Goal: Entertainment & Leisure: Consume media (video, audio)

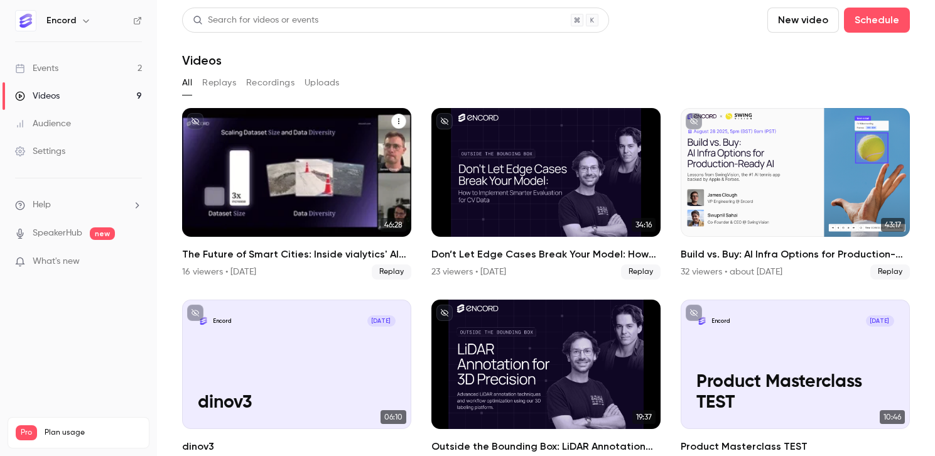
click at [284, 166] on div "The Future of Smart Cities: Inside vialytics' AI Data Stack" at bounding box center [296, 172] width 229 height 129
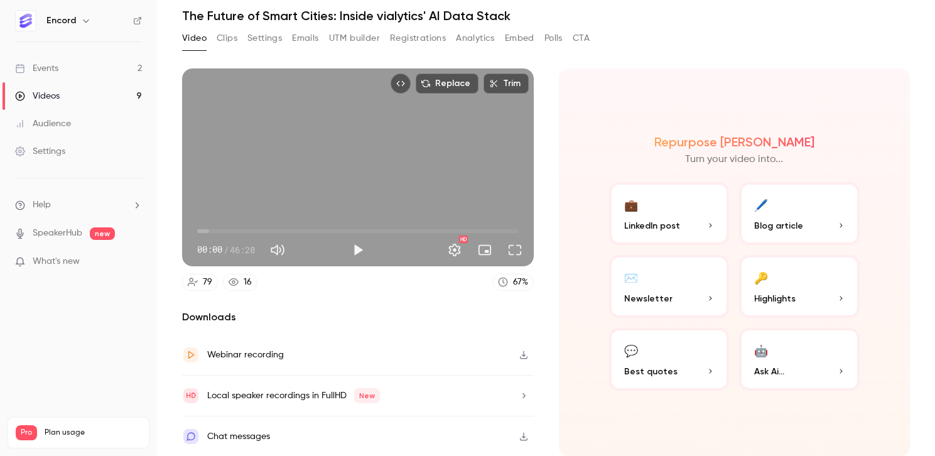
scroll to position [21, 0]
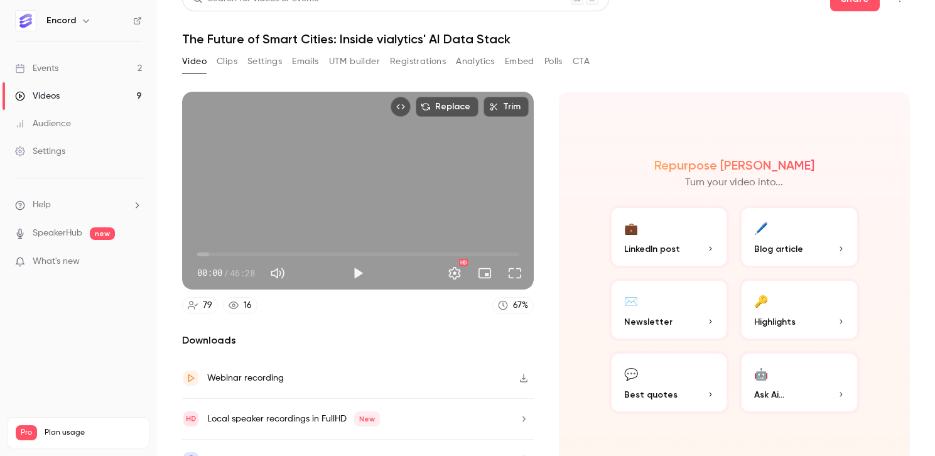
click at [224, 53] on button "Clips" at bounding box center [227, 62] width 21 height 20
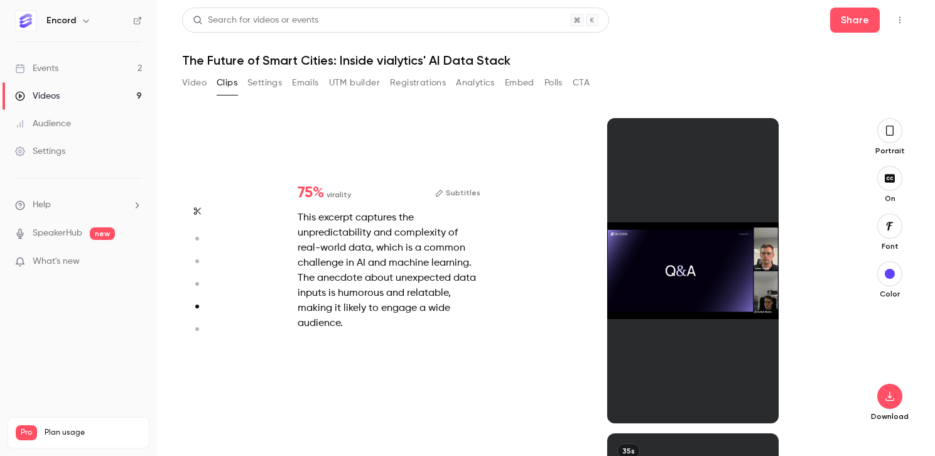
scroll to position [1261, 0]
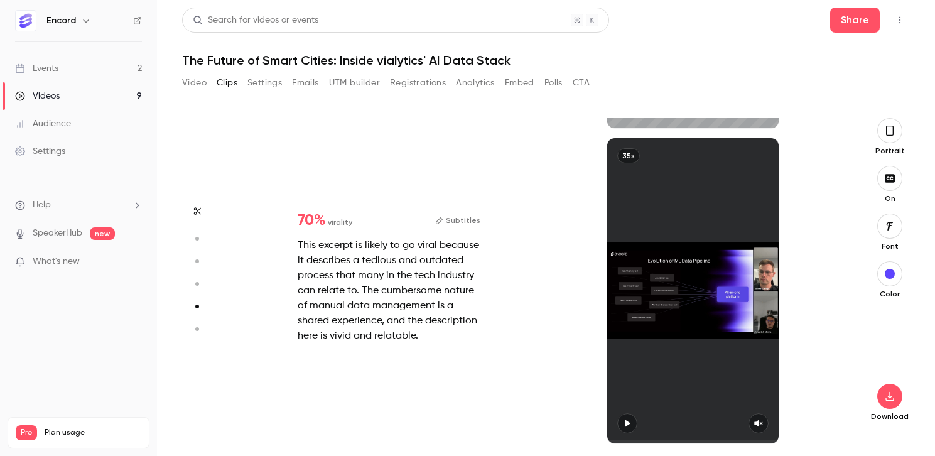
type input "*"
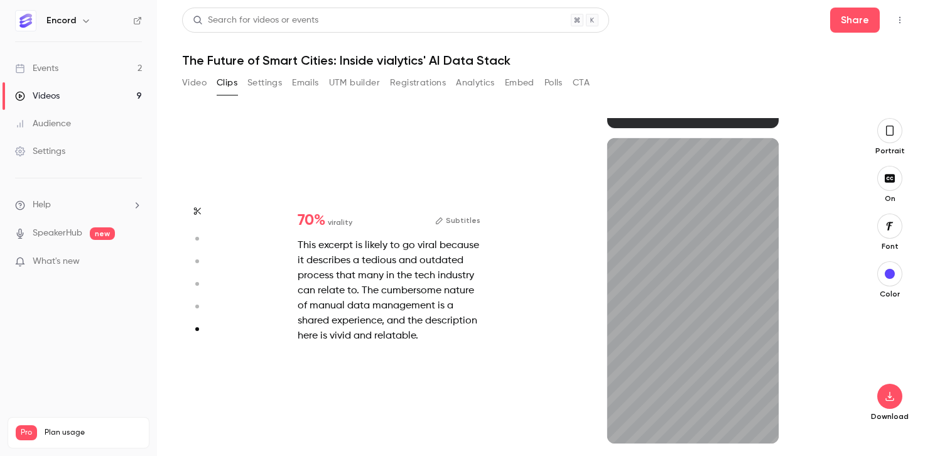
type input "*"
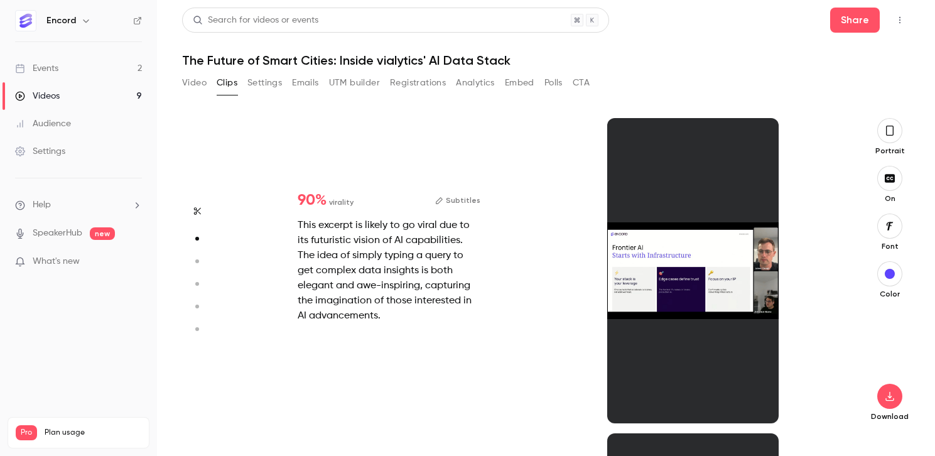
scroll to position [315, 0]
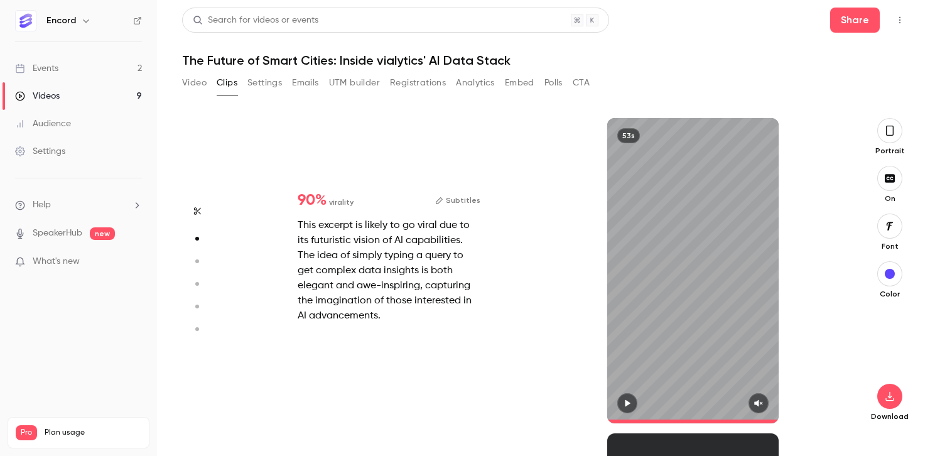
type input "*"
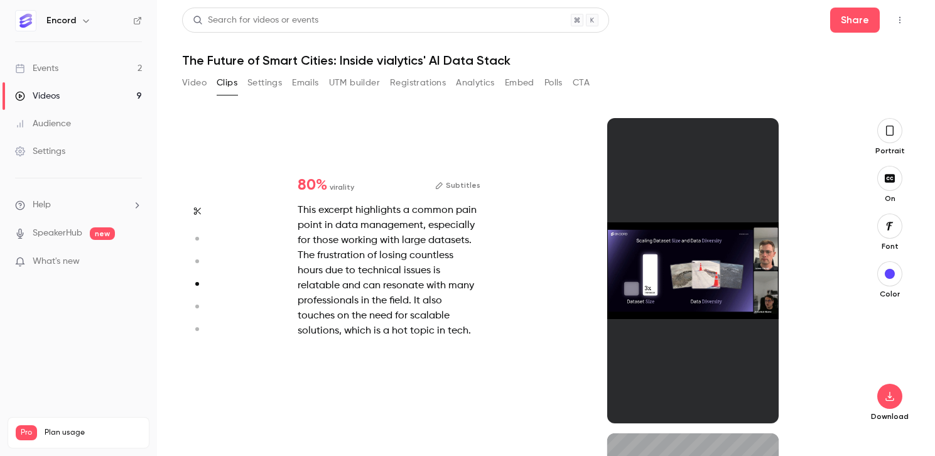
scroll to position [946, 0]
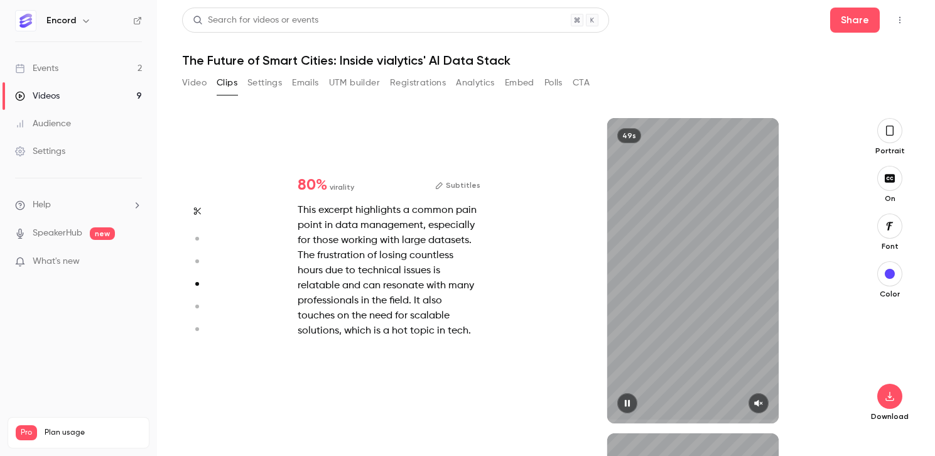
click at [760, 403] on icon "button" at bounding box center [759, 403] width 10 height 9
type input "*"
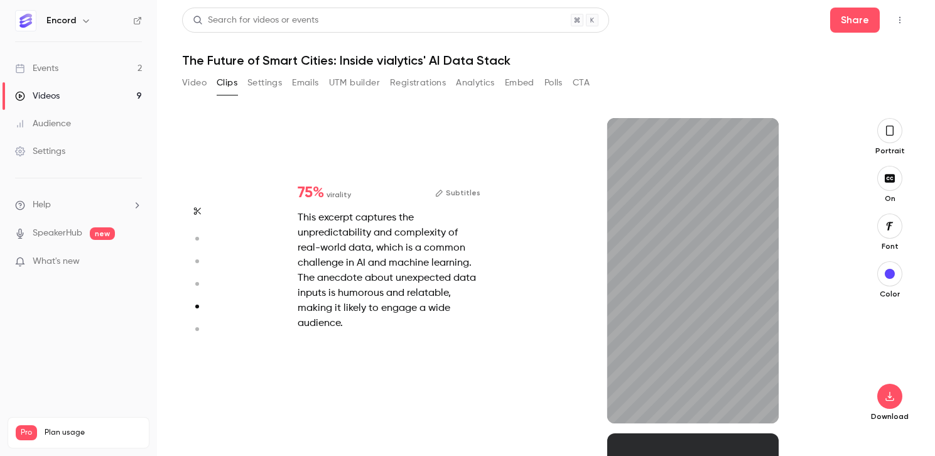
scroll to position [1261, 0]
click at [760, 406] on icon "button" at bounding box center [759, 403] width 10 height 9
click at [197, 212] on icon "button" at bounding box center [197, 211] width 10 height 9
type input "*"
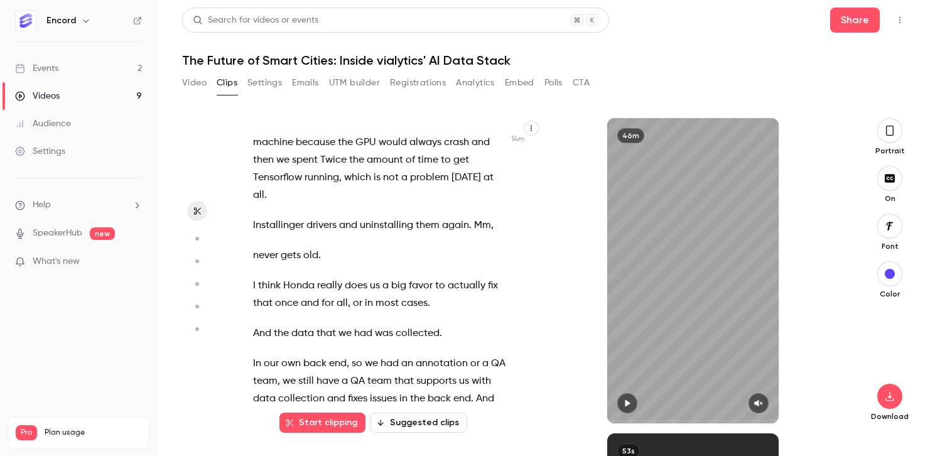
scroll to position [4775, 0]
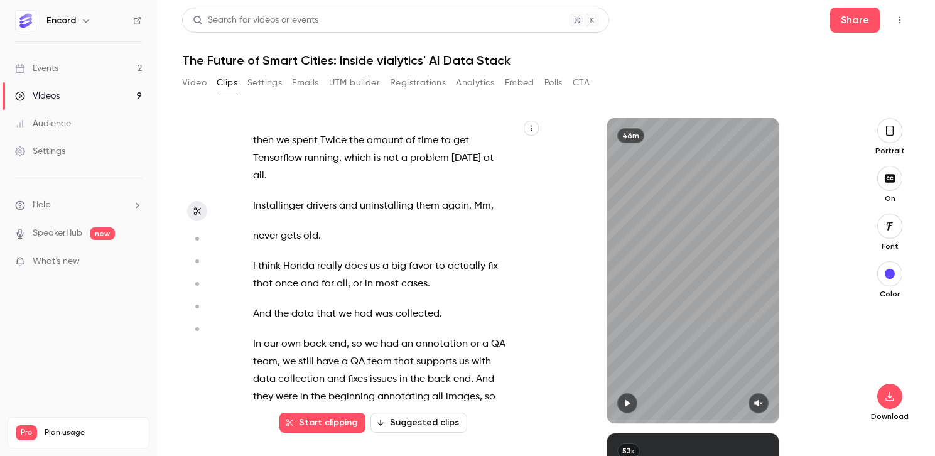
click at [535, 129] on icon "button" at bounding box center [532, 128] width 8 height 8
click at [535, 129] on div at bounding box center [467, 228] width 935 height 456
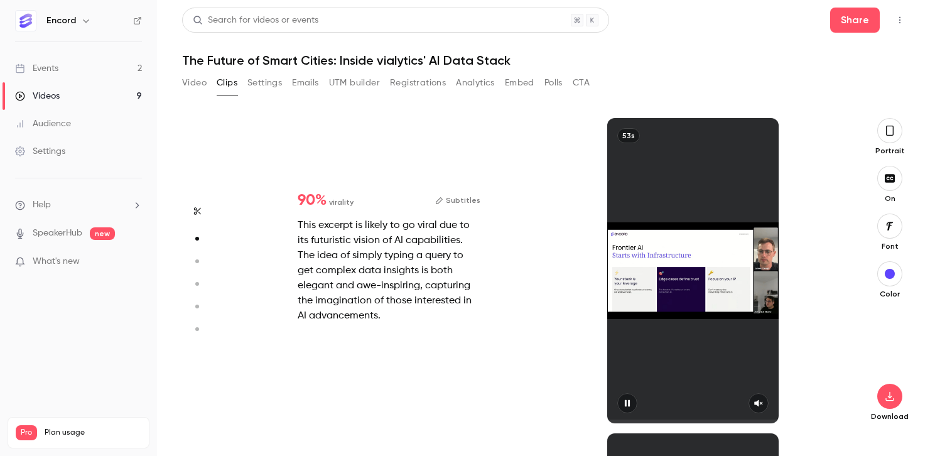
scroll to position [0, 0]
type input "*"
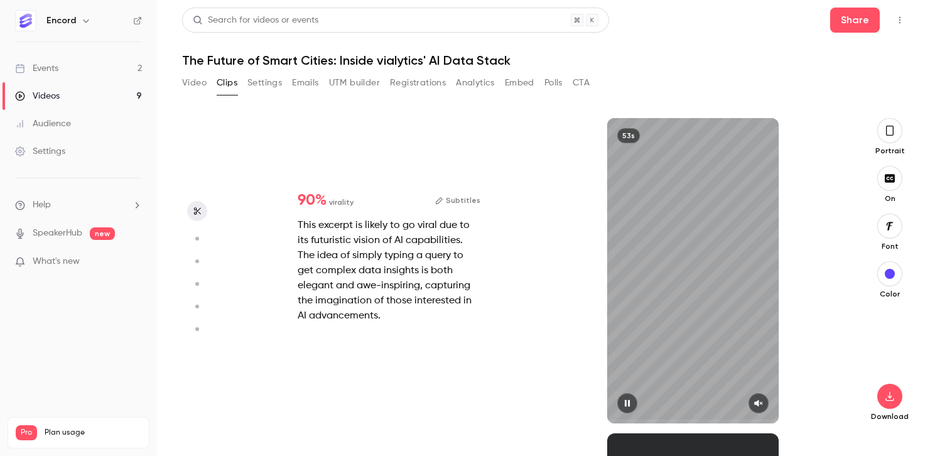
scroll to position [18, 0]
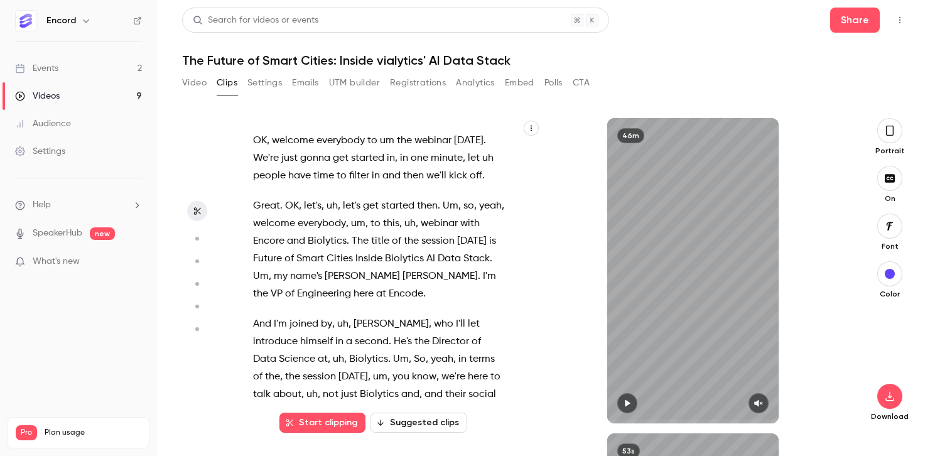
type input "*"
